Goal: Task Accomplishment & Management: Use online tool/utility

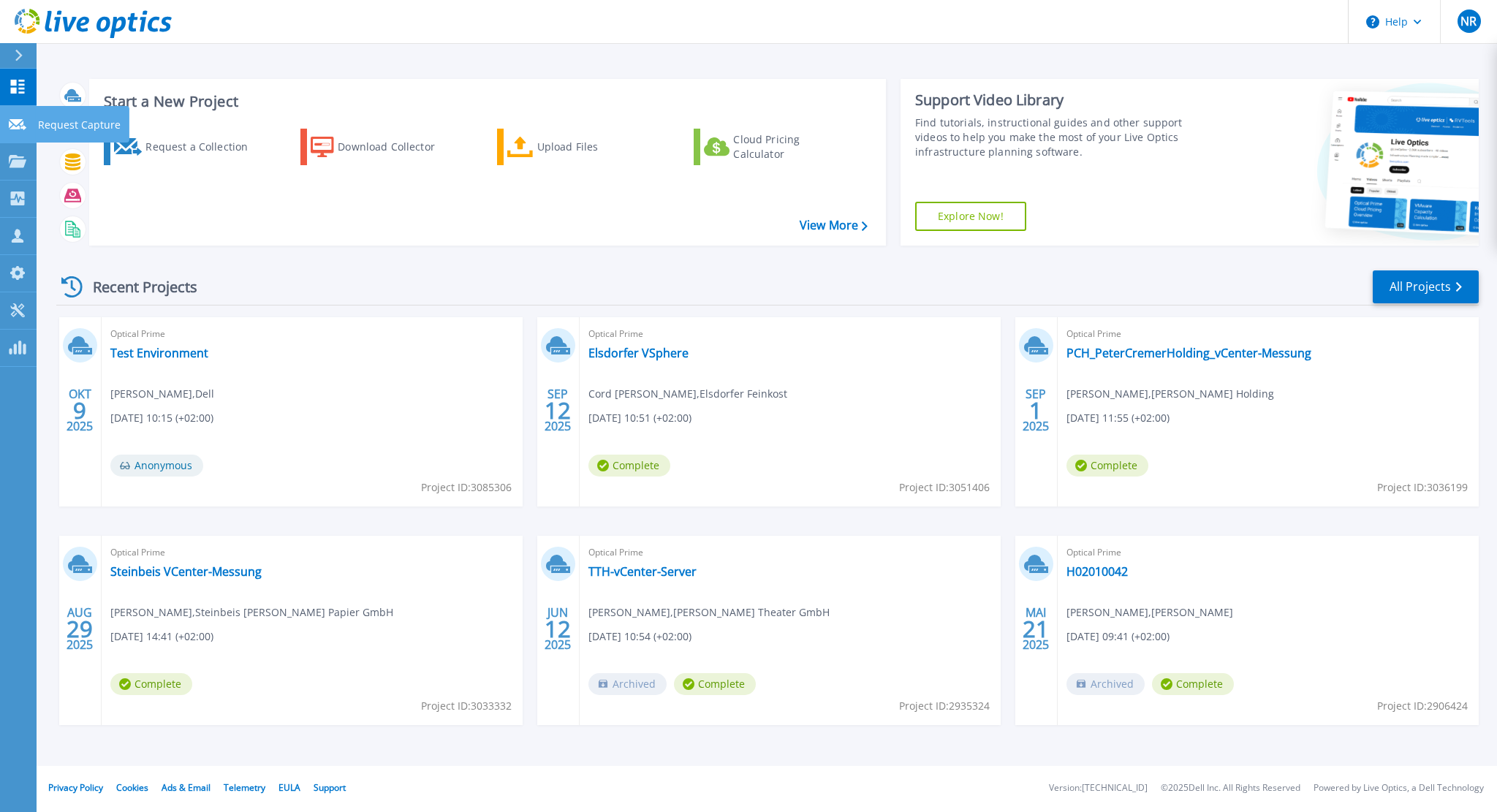
click at [19, 114] on link "Request Capture Request Capture" at bounding box center [18, 125] width 36 height 37
click at [15, 152] on link "Projects Projects" at bounding box center [18, 162] width 36 height 37
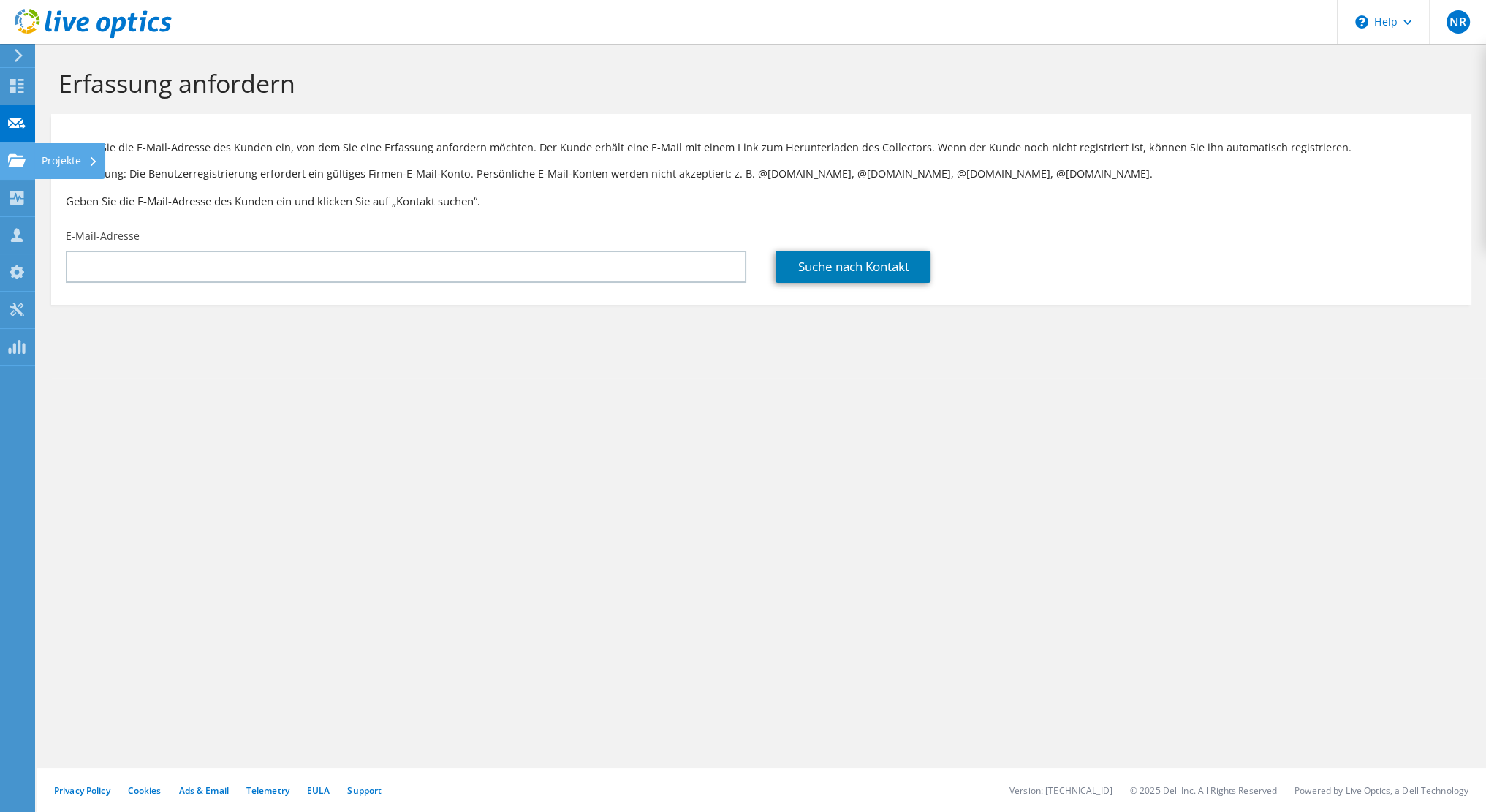
click at [20, 164] on use at bounding box center [16, 159] width 18 height 13
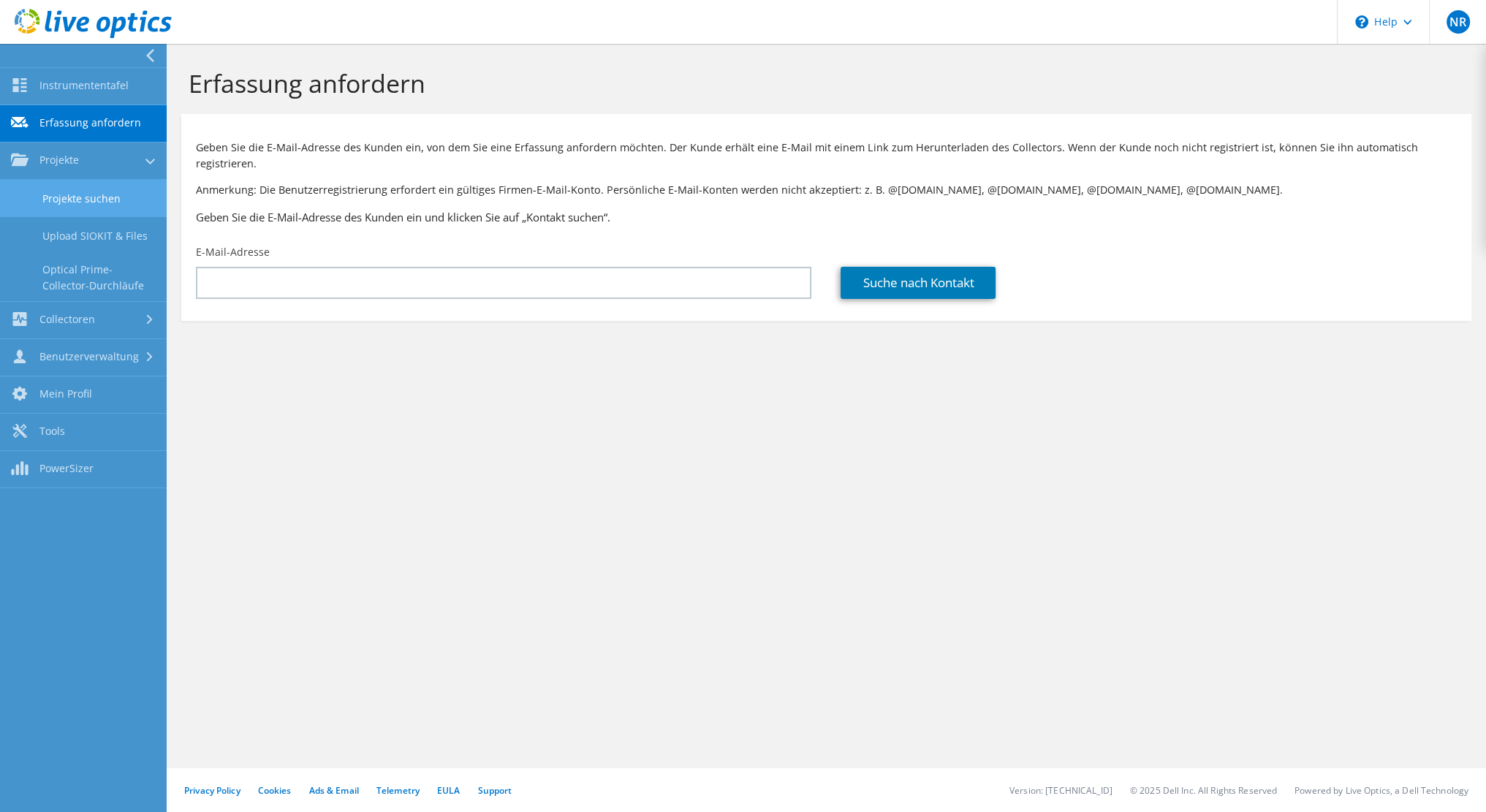
click at [57, 196] on link "Projekte suchen" at bounding box center [83, 198] width 167 height 37
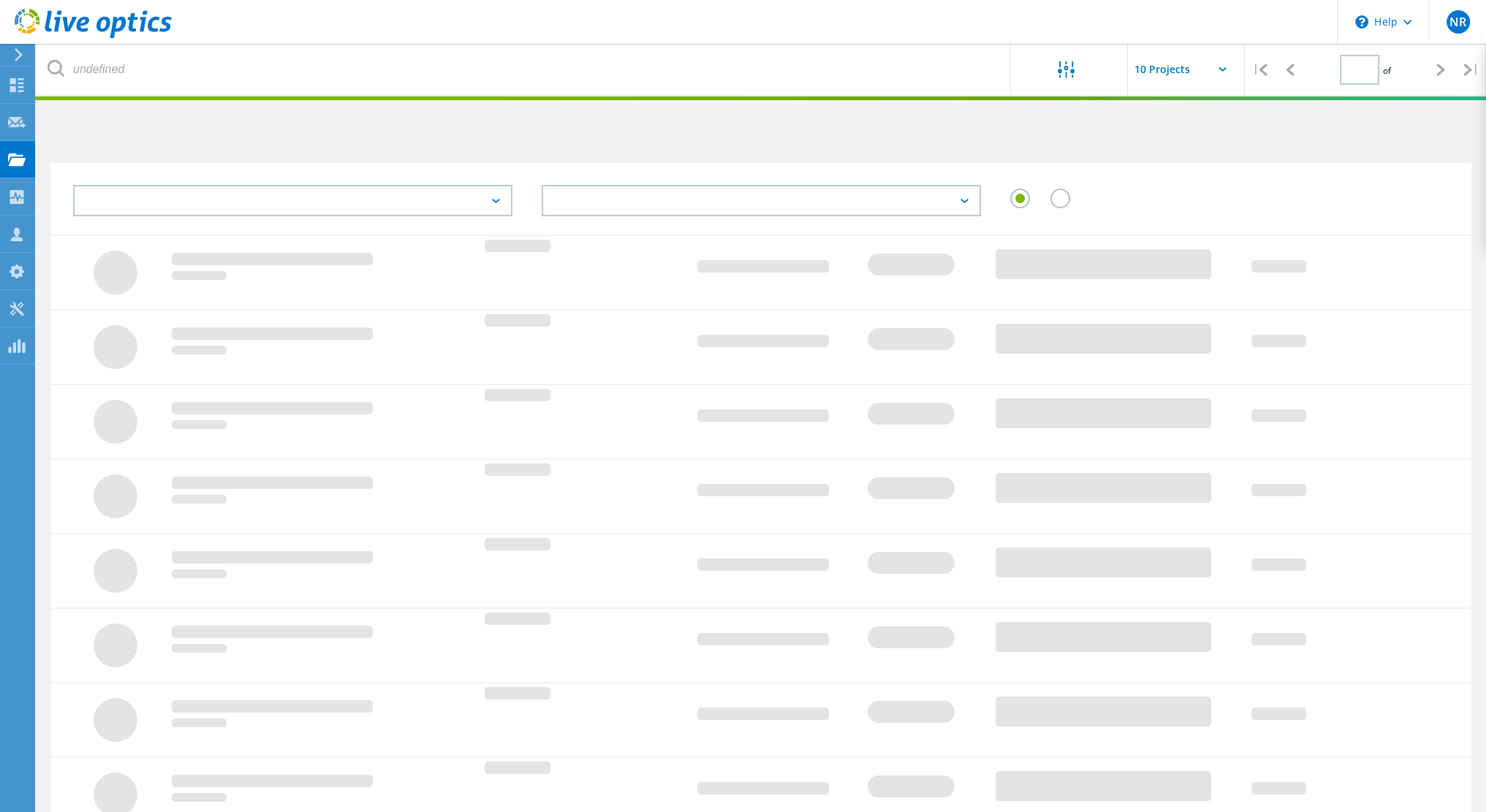
type input "1"
